Goal: Task Accomplishment & Management: Use online tool/utility

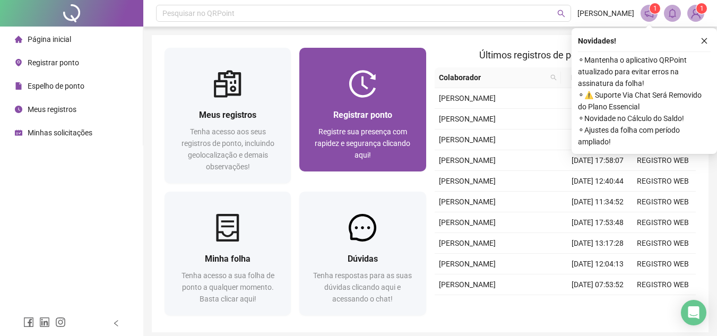
click at [336, 111] on span "Registrar ponto" at bounding box center [362, 115] width 59 height 10
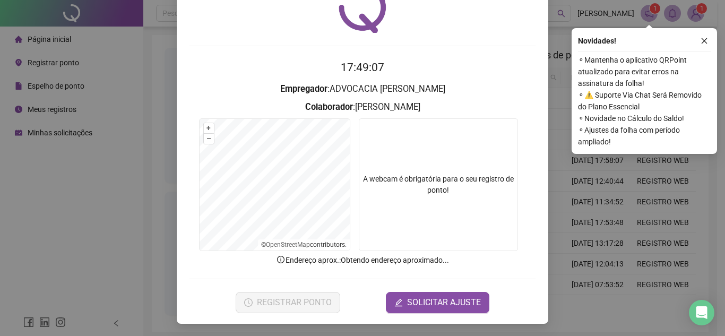
scroll to position [55, 0]
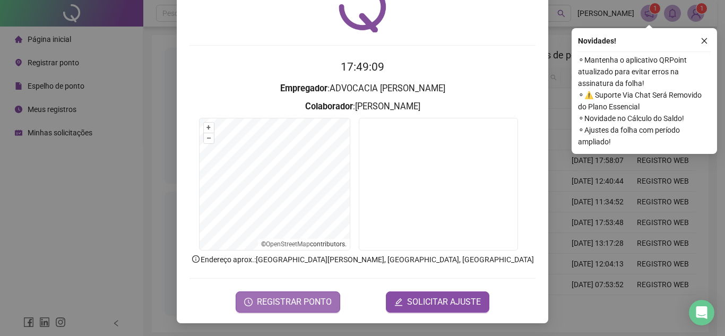
click at [278, 304] on span "REGISTRAR PONTO" at bounding box center [294, 302] width 75 height 13
